Goal: Task Accomplishment & Management: Complete application form

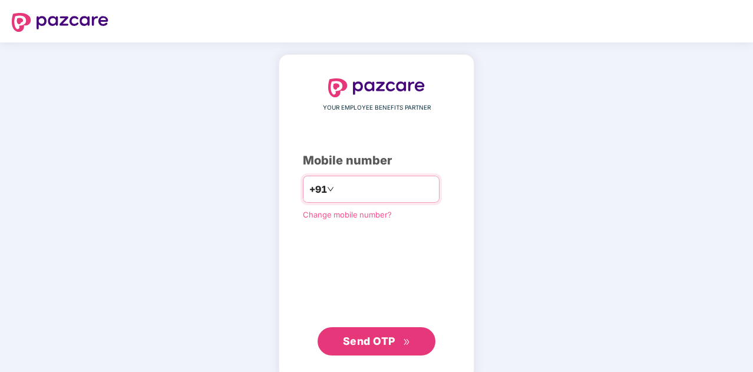
click at [356, 193] on input "number" at bounding box center [384, 189] width 97 height 19
type input "**********"
click at [386, 327] on button "Send OTP" at bounding box center [376, 341] width 118 height 28
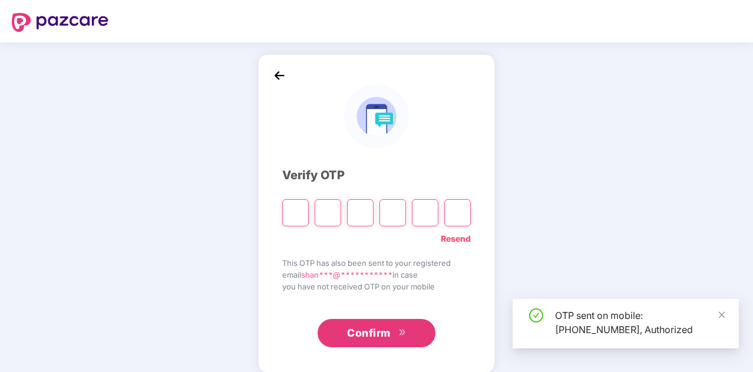
click at [296, 218] on input "Please enter verification code. Digit 1" at bounding box center [295, 212] width 26 height 27
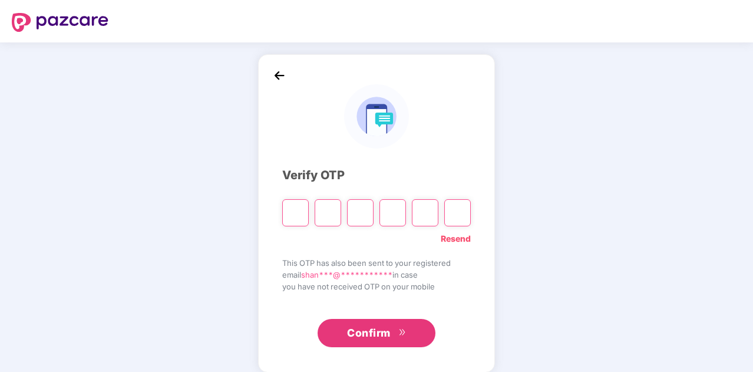
type input "*"
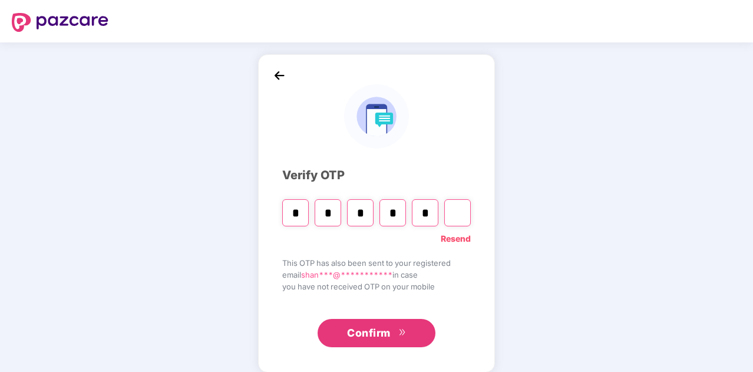
type input "*"
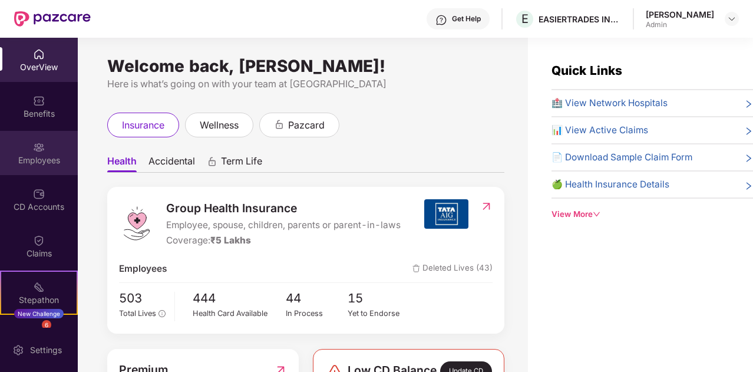
click at [41, 142] on img at bounding box center [39, 147] width 12 height 12
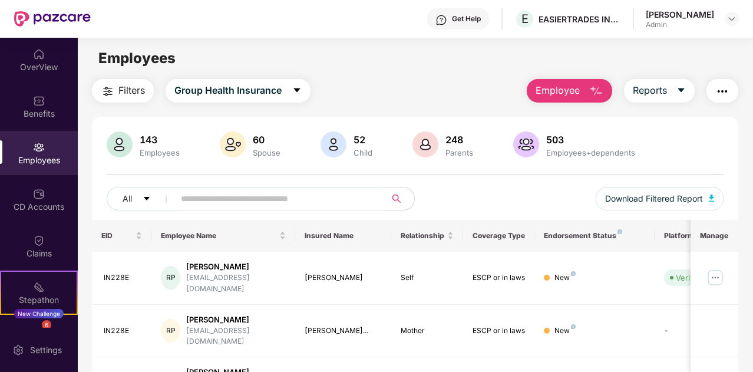
click at [575, 91] on span "Employee" at bounding box center [557, 90] width 44 height 15
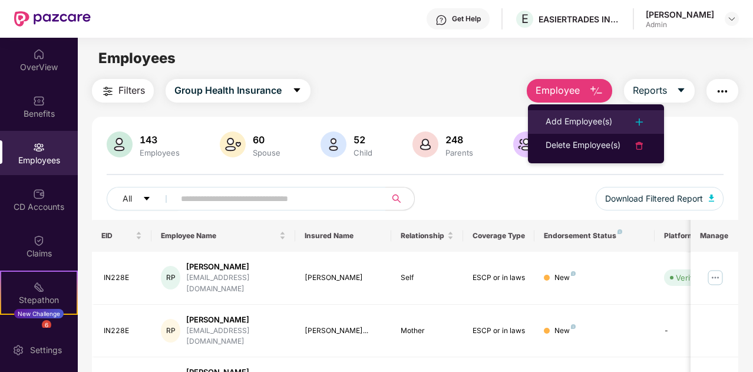
click at [586, 128] on div "Add Employee(s)" at bounding box center [578, 122] width 67 height 14
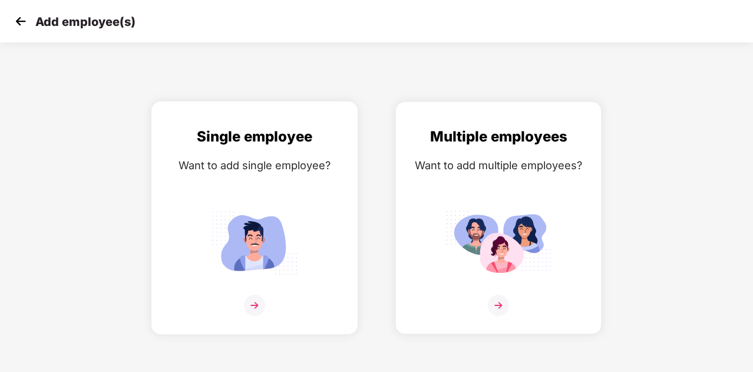
click at [249, 304] on img at bounding box center [254, 304] width 21 height 21
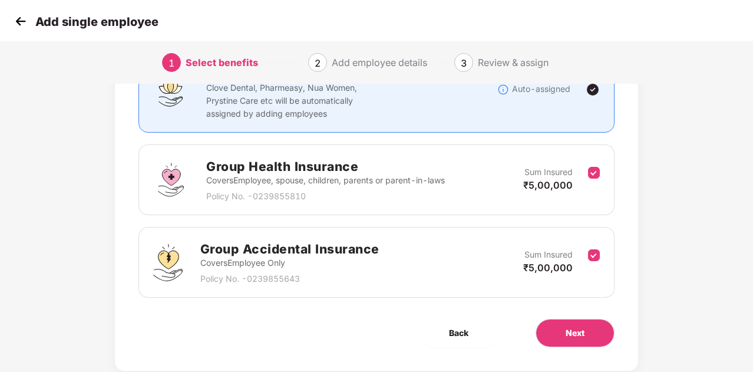
scroll to position [145, 0]
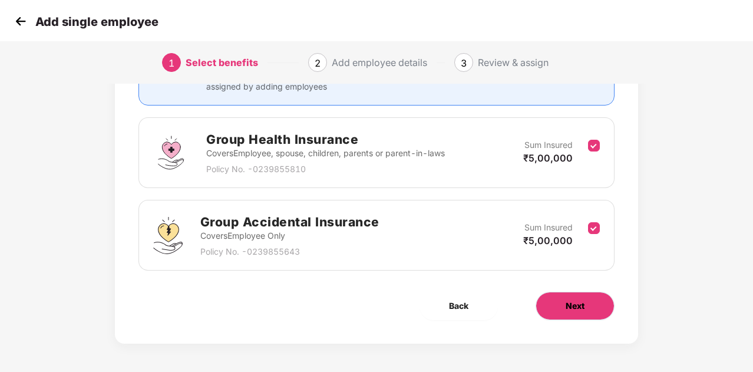
click at [568, 310] on span "Next" at bounding box center [574, 305] width 19 height 13
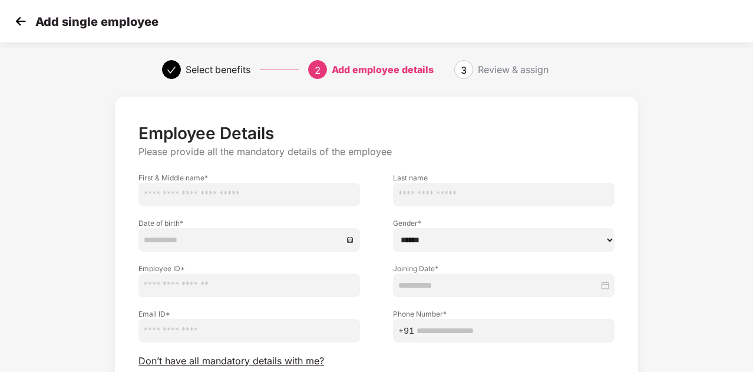
scroll to position [100, 0]
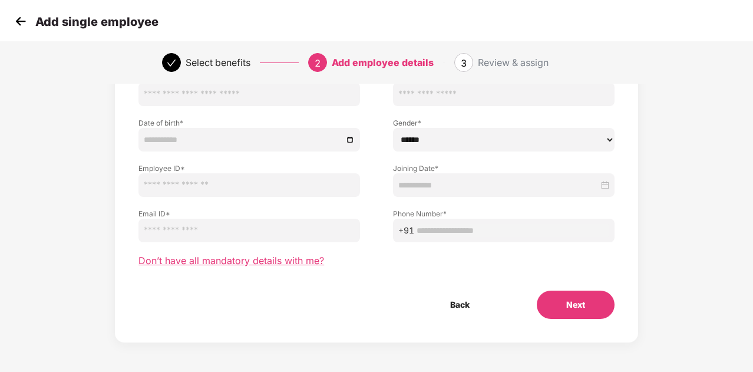
click at [250, 263] on span "Don’t have all mandatory details with me?" at bounding box center [230, 260] width 185 height 12
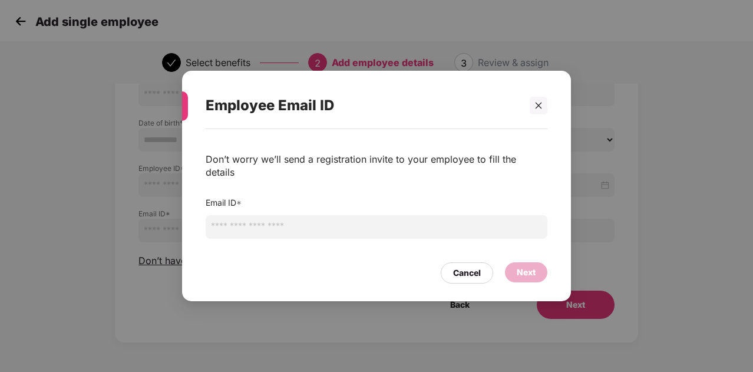
click at [296, 221] on input "email" at bounding box center [377, 227] width 342 height 24
paste input "**********"
type input "**********"
click at [528, 266] on div "Next" at bounding box center [525, 272] width 19 height 13
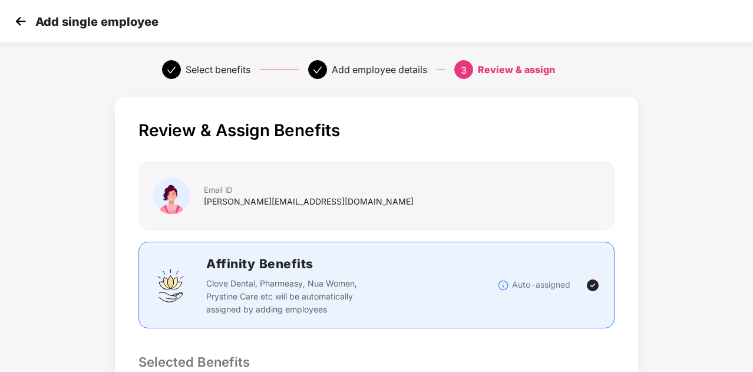
scroll to position [379, 0]
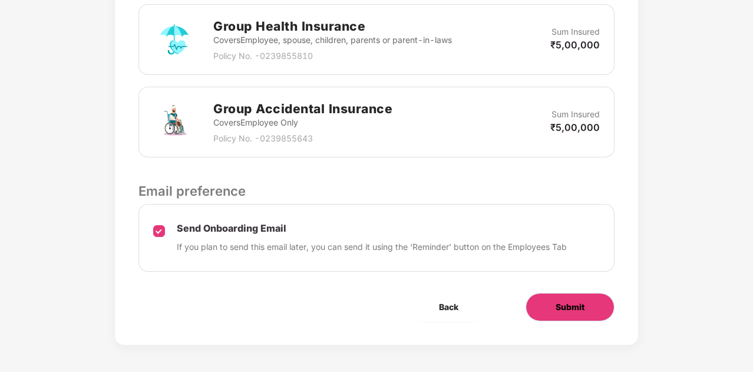
click at [549, 297] on button "Submit" at bounding box center [569, 307] width 89 height 28
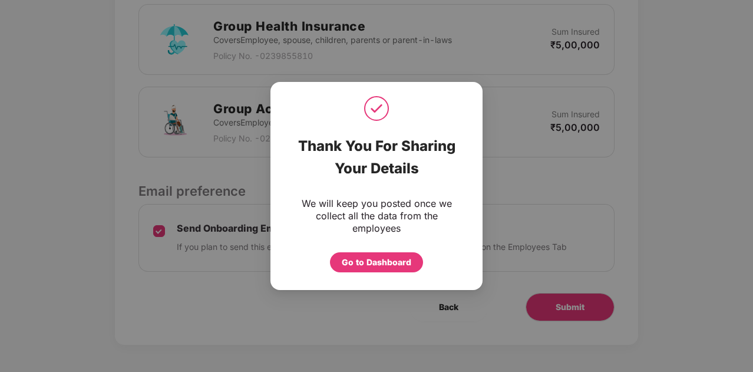
click at [373, 257] on div "Go to Dashboard" at bounding box center [376, 262] width 69 height 13
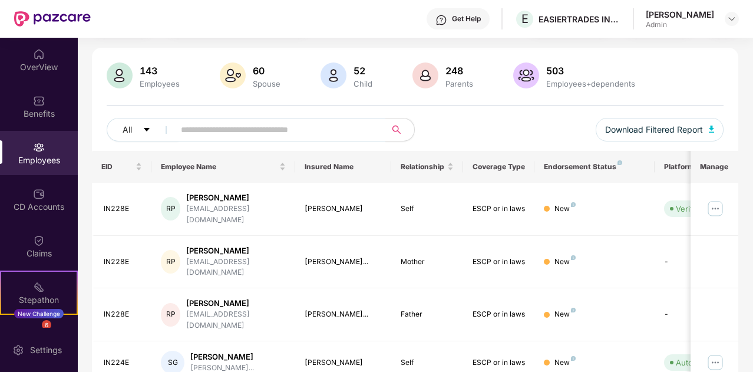
scroll to position [0, 0]
